Goal: Transaction & Acquisition: Purchase product/service

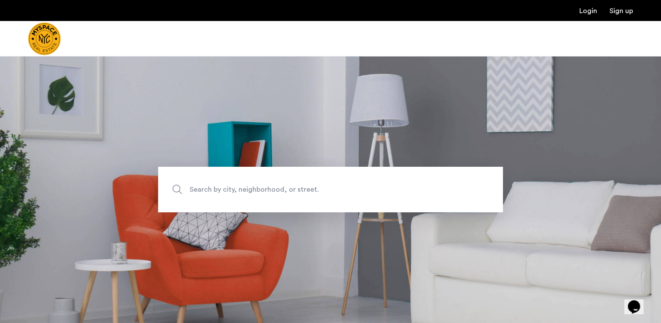
click at [247, 188] on span "Search by city, neighborhood, or street." at bounding box center [310, 190] width 241 height 12
click at [247, 188] on input "Search by city, neighborhood, or street." at bounding box center [330, 189] width 345 height 45
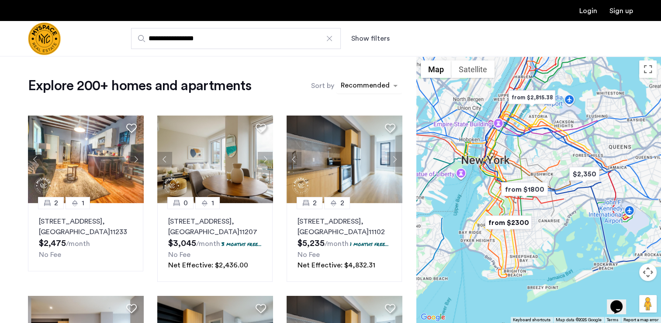
click at [362, 86] on div "sort-apartment" at bounding box center [366, 87] width 52 height 12
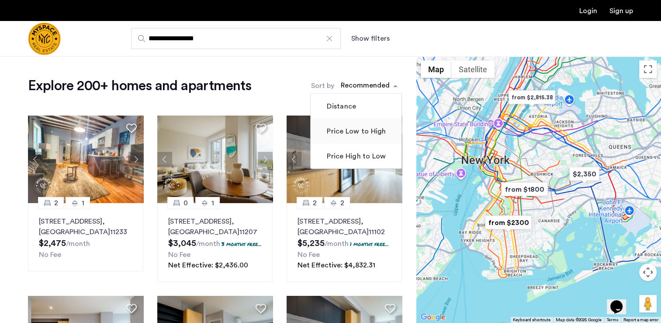
click at [360, 127] on label "Price Low to High" at bounding box center [355, 131] width 61 height 10
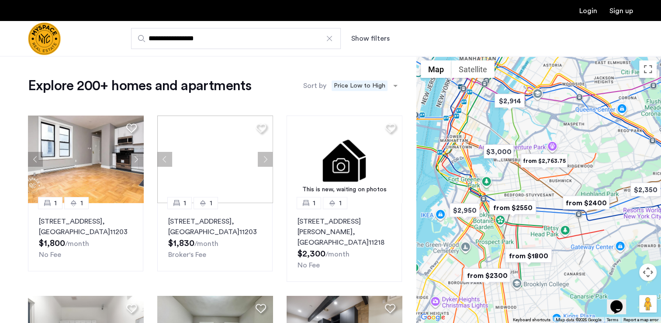
drag, startPoint x: 516, startPoint y: 197, endPoint x: 474, endPoint y: 258, distance: 74.2
click at [474, 258] on div at bounding box center [539, 189] width 245 height 267
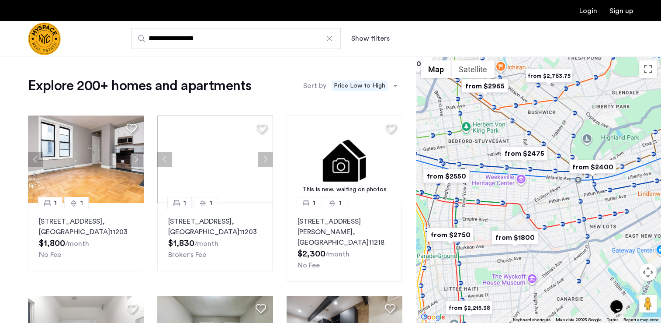
drag, startPoint x: 583, startPoint y: 183, endPoint x: 511, endPoint y: 196, distance: 73.0
click at [511, 196] on div at bounding box center [539, 189] width 245 height 267
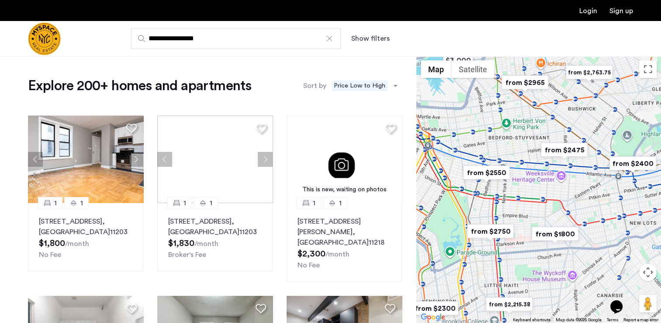
drag, startPoint x: 530, startPoint y: 206, endPoint x: 571, endPoint y: 203, distance: 41.2
click at [571, 203] on div at bounding box center [539, 189] width 245 height 267
click at [550, 234] on img "from $1800" at bounding box center [556, 234] width 54 height 20
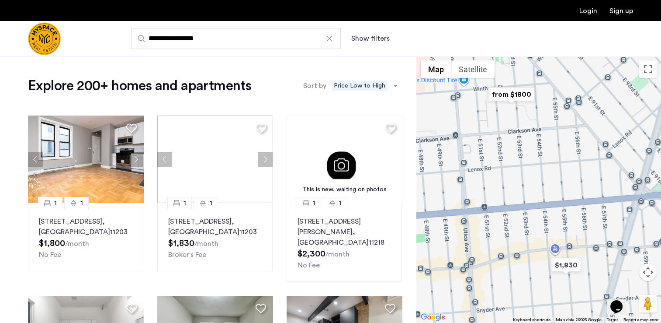
click at [518, 99] on img "from $1800" at bounding box center [512, 94] width 54 height 20
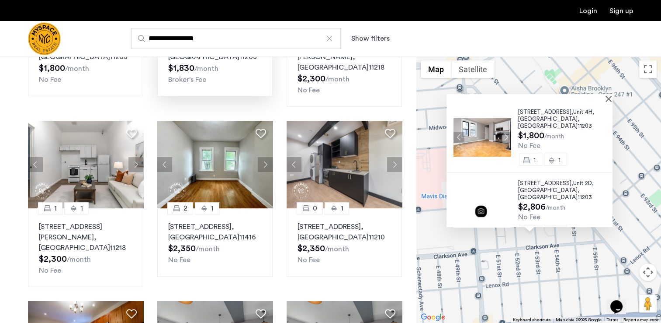
scroll to position [219, 0]
